Goal: Information Seeking & Learning: Learn about a topic

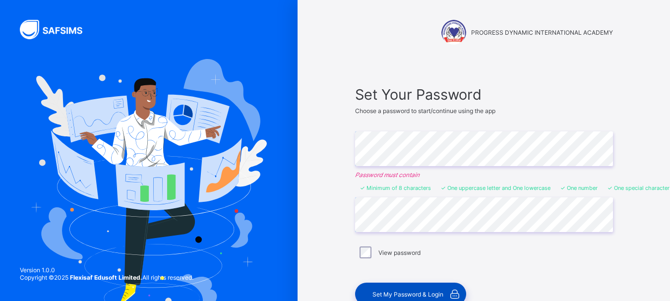
click at [413, 292] on span "Set My Password & Login" at bounding box center [408, 294] width 71 height 7
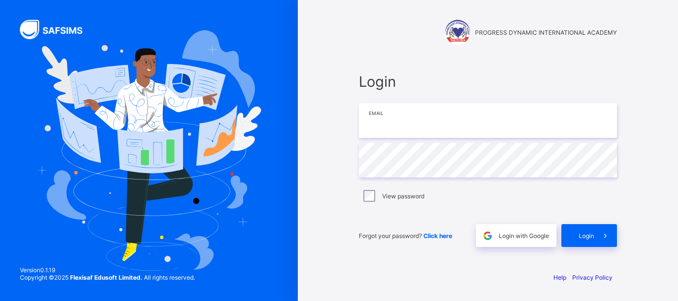
click at [389, 123] on input "email" at bounding box center [488, 120] width 258 height 35
type input "**********"
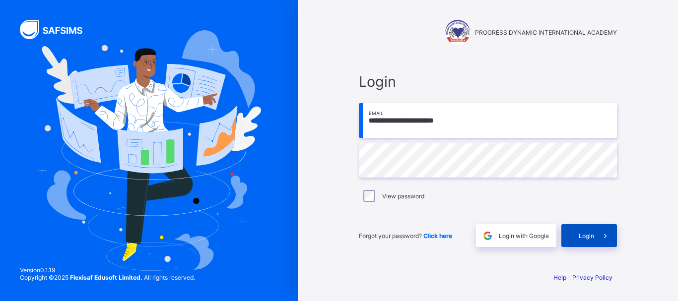
click at [588, 234] on span "Login" at bounding box center [585, 235] width 15 height 7
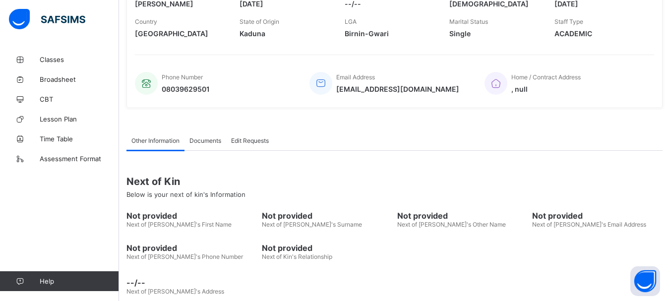
scroll to position [195, 0]
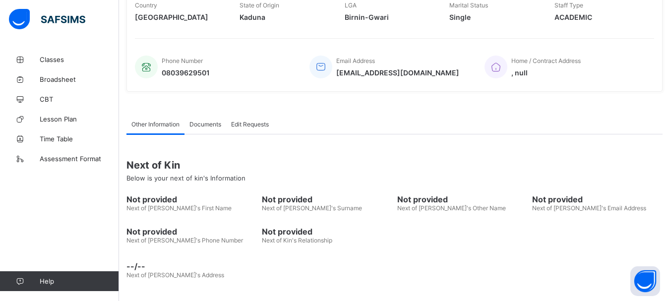
click at [393, 146] on div "Next of Kin Below is your next of kin's Information Not provided Next of [PERSO…" at bounding box center [394, 208] width 536 height 149
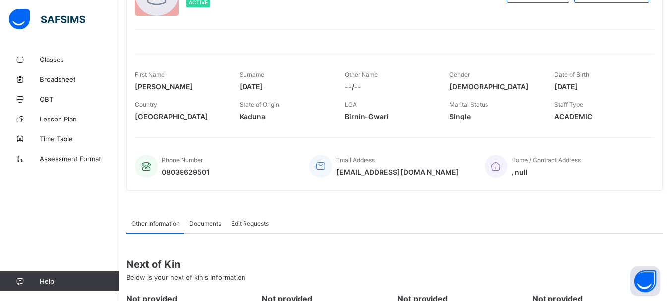
scroll to position [76, 0]
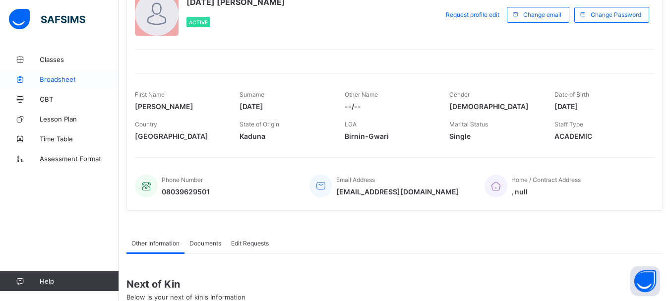
click at [61, 79] on span "Broadsheet" at bounding box center [79, 79] width 79 height 8
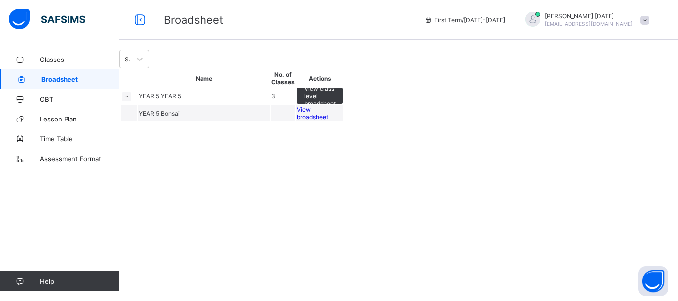
click at [328, 121] on span "View broadsheet" at bounding box center [312, 113] width 31 height 15
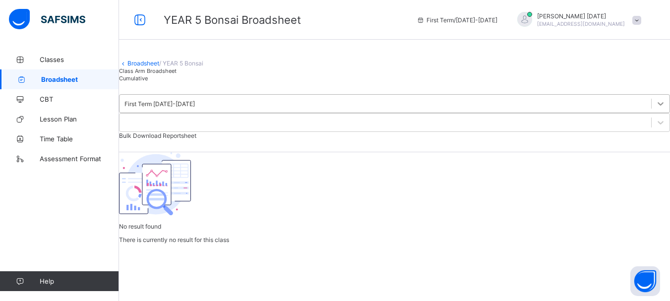
click at [658, 106] on icon at bounding box center [661, 103] width 6 height 3
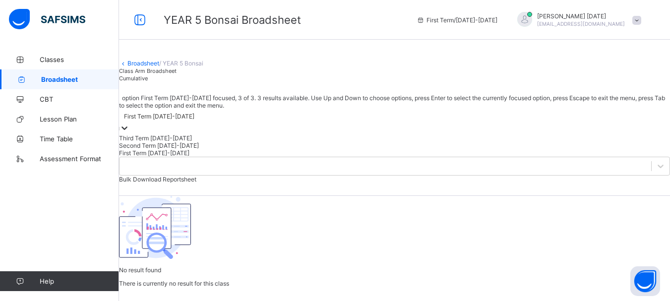
click at [209, 157] on div "First Term [DATE]-[DATE]" at bounding box center [394, 152] width 551 height 7
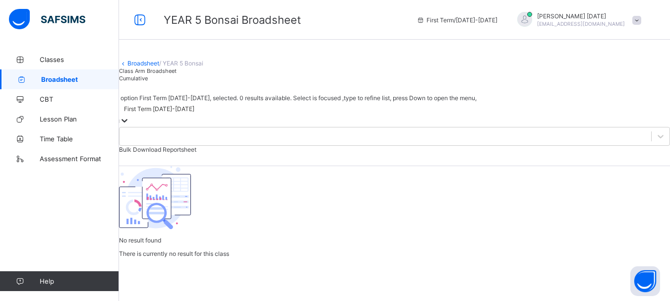
click at [215, 116] on div "First Term [DATE]-[DATE]" at bounding box center [394, 109] width 551 height 14
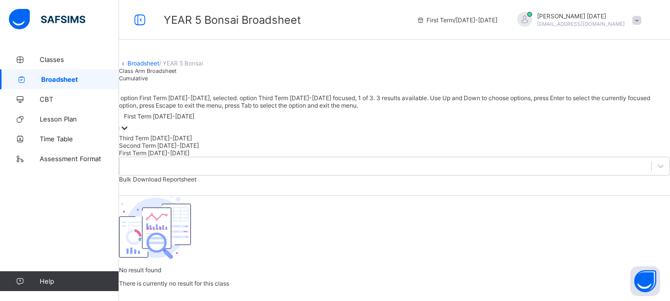
click at [129, 133] on icon at bounding box center [125, 128] width 10 height 10
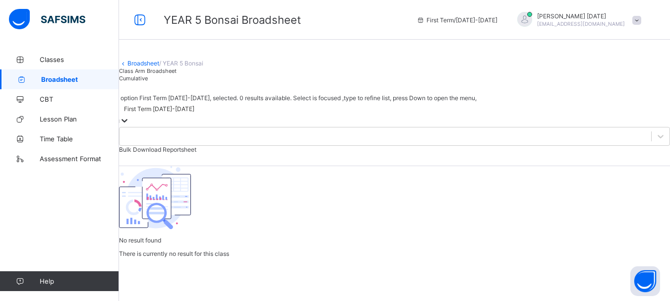
click at [127, 123] on icon at bounding box center [125, 120] width 6 height 3
click at [129, 125] on icon at bounding box center [125, 121] width 10 height 10
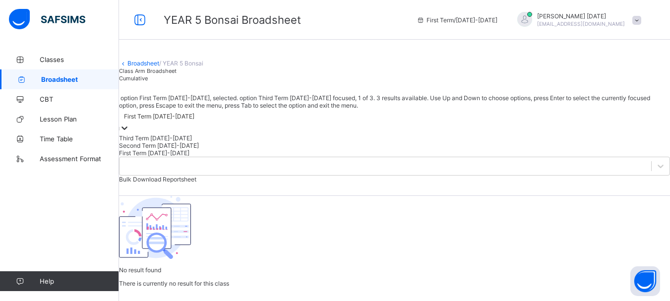
click at [127, 130] on icon at bounding box center [125, 127] width 6 height 3
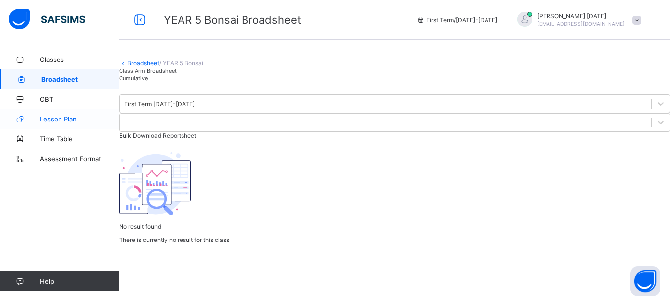
click at [76, 123] on span "Lesson Plan" at bounding box center [79, 119] width 79 height 8
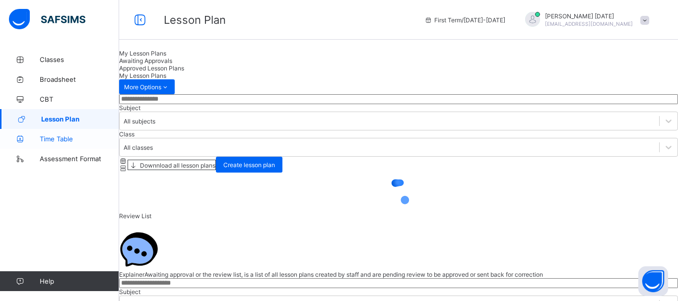
click at [71, 138] on span "Time Table" at bounding box center [79, 139] width 79 height 8
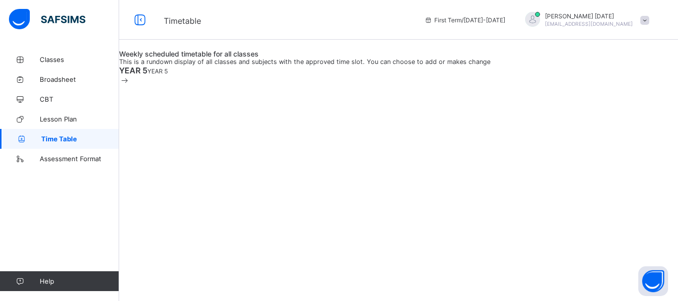
click at [152, 75] on span "YEAR 5" at bounding box center [157, 70] width 20 height 7
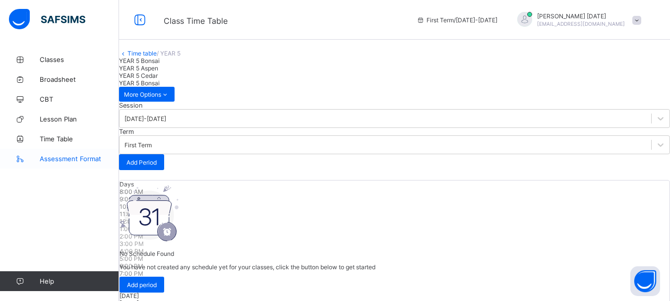
click at [80, 160] on span "Assessment Format" at bounding box center [79, 159] width 79 height 8
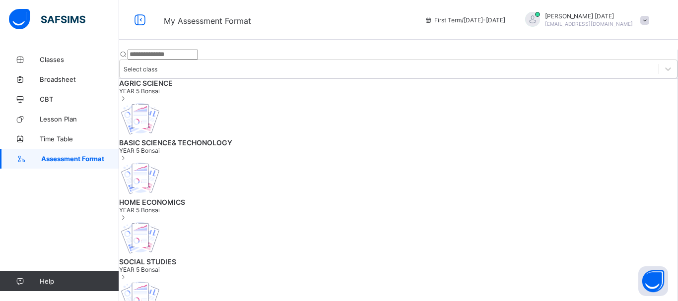
click at [222, 85] on span "AGRIC SCIENCE" at bounding box center [398, 83] width 558 height 8
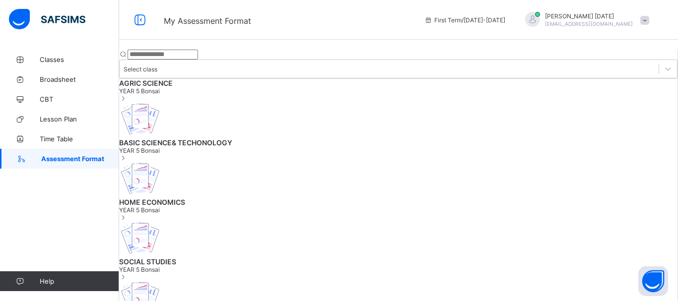
drag, startPoint x: 495, startPoint y: 145, endPoint x: 377, endPoint y: 140, distance: 118.2
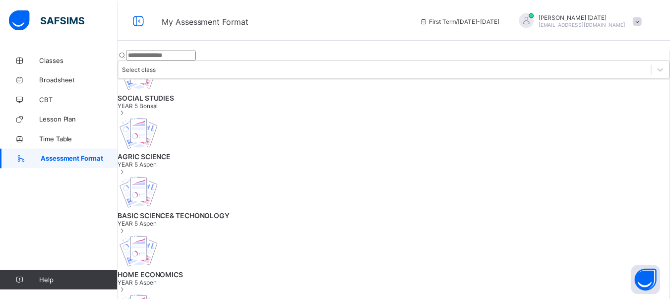
scroll to position [173, 0]
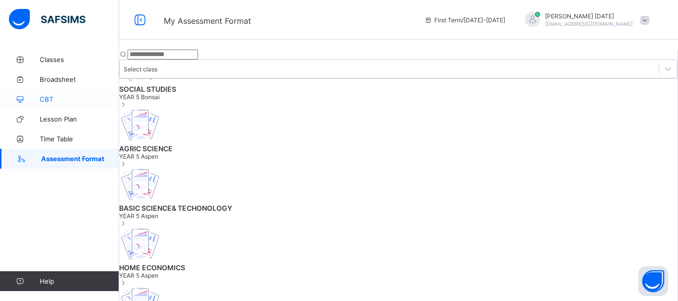
click at [65, 97] on span "CBT" at bounding box center [79, 99] width 79 height 8
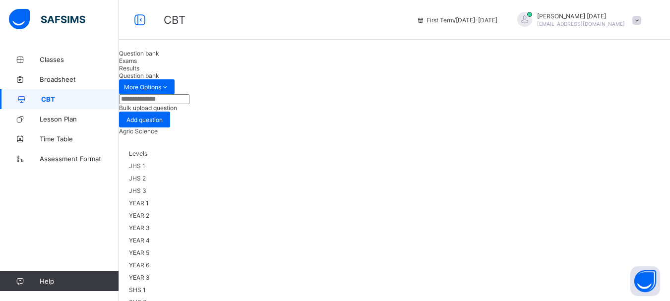
drag, startPoint x: 268, startPoint y: 197, endPoint x: 301, endPoint y: 189, distance: 33.1
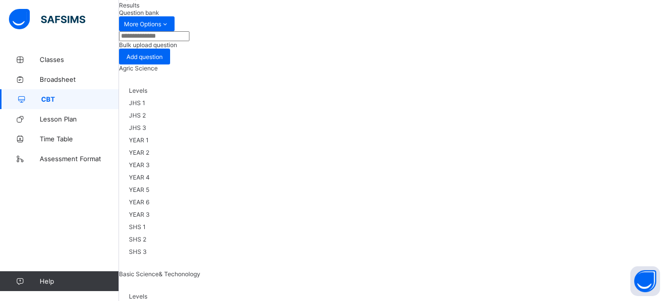
scroll to position [63, 0]
